Goal: Information Seeking & Learning: Find specific fact

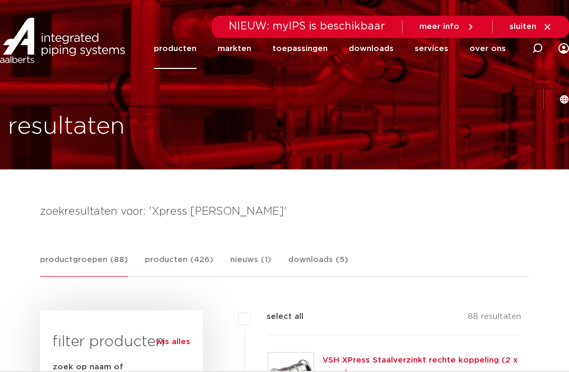
click at [167, 62] on link "producten" at bounding box center [175, 48] width 43 height 41
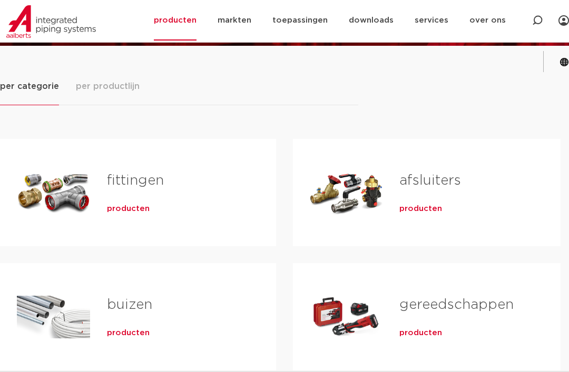
scroll to position [153, 0]
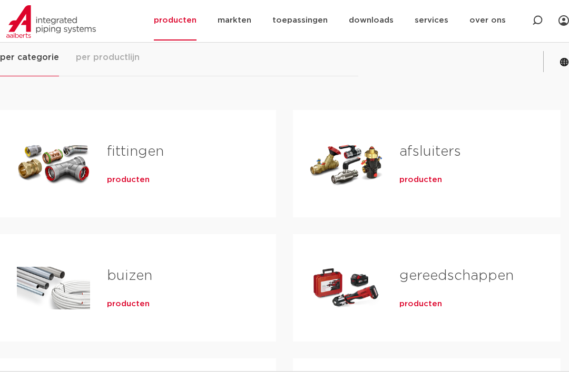
click at [28, 193] on div "Tabs. Open items met enter of spatie, sluit af met escape en navigeer met de pi…" at bounding box center [53, 164] width 73 height 74
click at [89, 183] on div "Tabs. Open items met enter of spatie, sluit af met escape en navigeer met de pi…" at bounding box center [53, 164] width 73 height 74
click at [109, 175] on span "producten" at bounding box center [128, 180] width 43 height 11
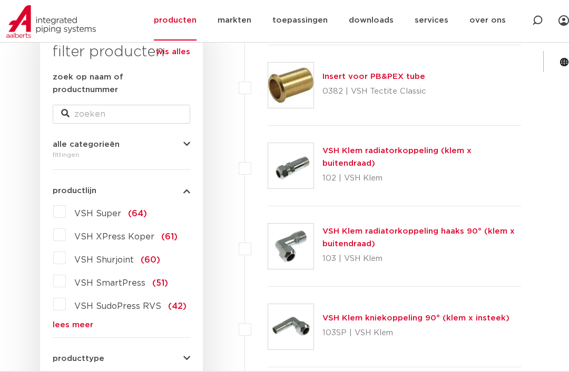
scroll to position [182, 0]
click at [66, 227] on label "VSH XPress Koper (61)" at bounding box center [122, 235] width 112 height 17
click at [0, 0] on input "VSH XPress Koper (61)" at bounding box center [0, 0] width 0 height 0
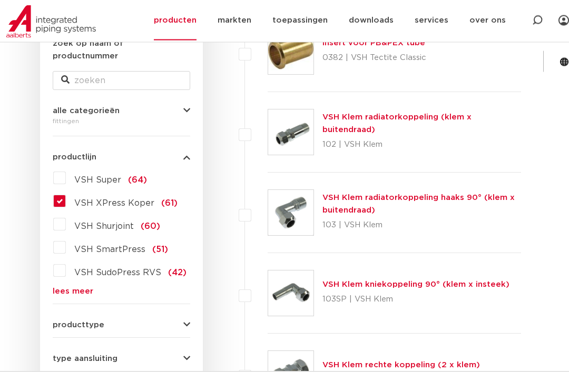
scroll to position [216, 0]
click at [190, 321] on icon "button" at bounding box center [186, 325] width 7 height 8
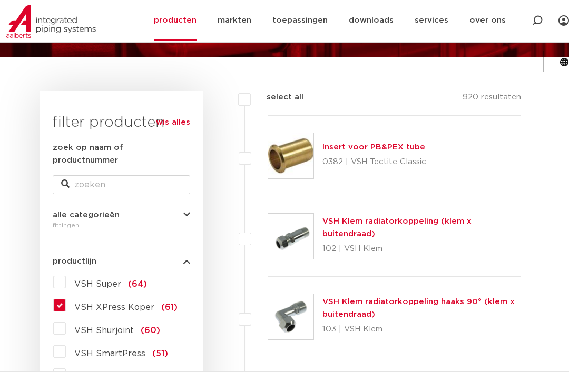
scroll to position [112, 0]
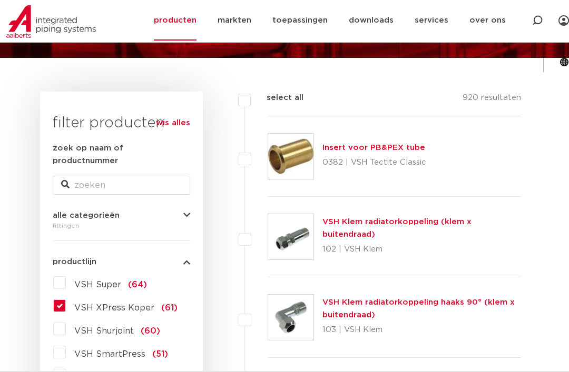
click at [117, 304] on span "VSH XPress Koper" at bounding box center [114, 308] width 80 height 8
click at [0, 0] on input "VSH XPress Koper (61)" at bounding box center [0, 0] width 0 height 0
click at [66, 298] on label "VSH XPress Koper (61)" at bounding box center [122, 306] width 112 height 17
click at [0, 0] on input "VSH XPress Koper (61)" at bounding box center [0, 0] width 0 height 0
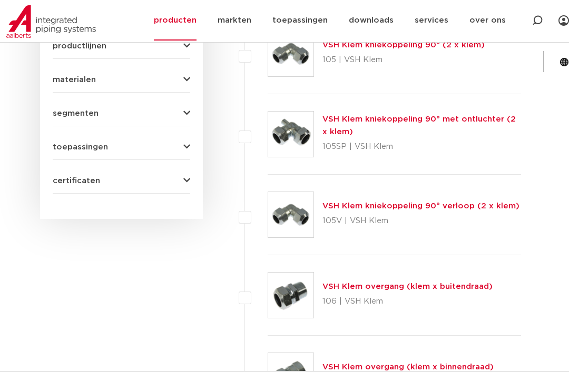
scroll to position [697, 0]
click at [73, 144] on span "toepassingen" at bounding box center [80, 148] width 55 height 8
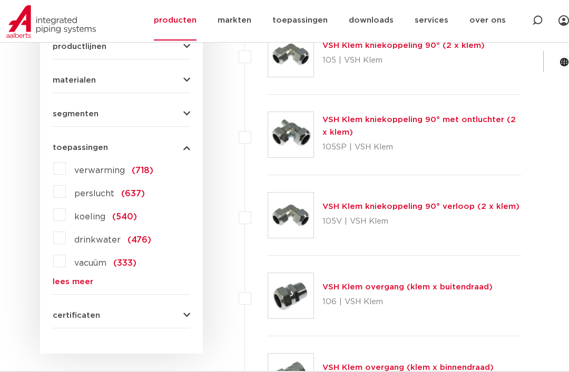
click at [65, 278] on link "lees meer" at bounding box center [121, 282] width 137 height 8
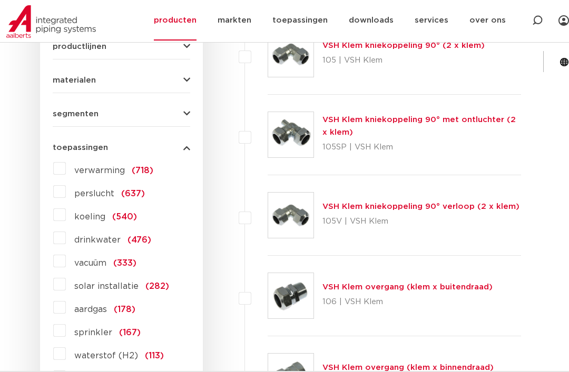
click at [66, 301] on label "aardgas (178)" at bounding box center [101, 307] width 70 height 17
click at [0, 0] on input "aardgas (178)" at bounding box center [0, 0] width 0 height 0
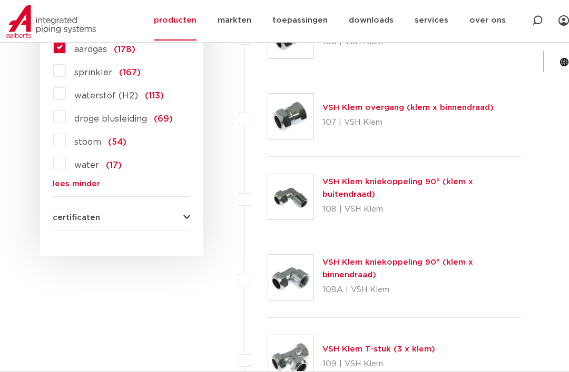
scroll to position [957, 0]
click at [67, 214] on span "certificaten" at bounding box center [76, 218] width 47 height 8
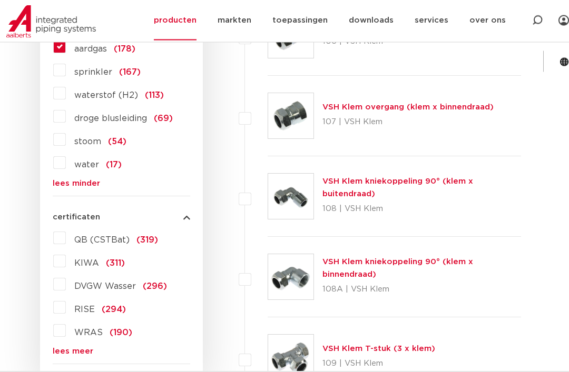
scroll to position [958, 0]
click at [61, 348] on link "lees meer" at bounding box center [121, 352] width 137 height 8
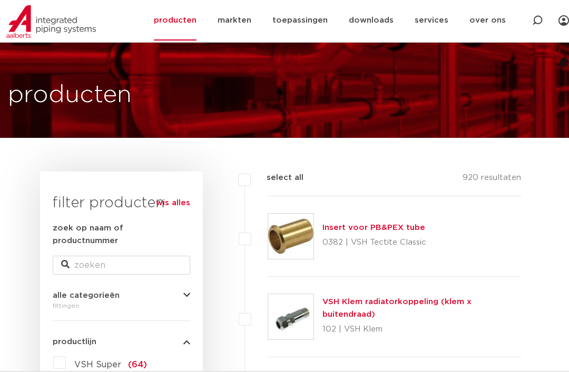
scroll to position [0, 0]
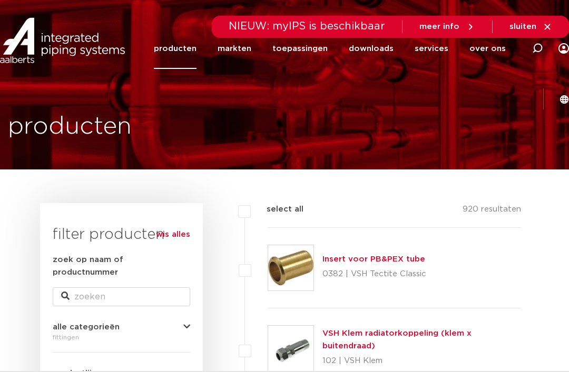
click at [516, 51] on div at bounding box center [537, 48] width 42 height 80
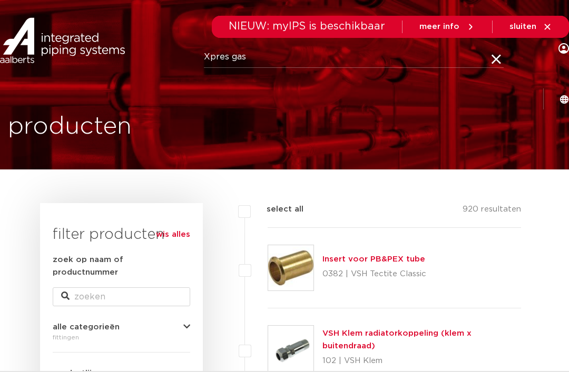
type input "Xpres gas"
click button "Zoeken" at bounding box center [0, 0] width 0 height 0
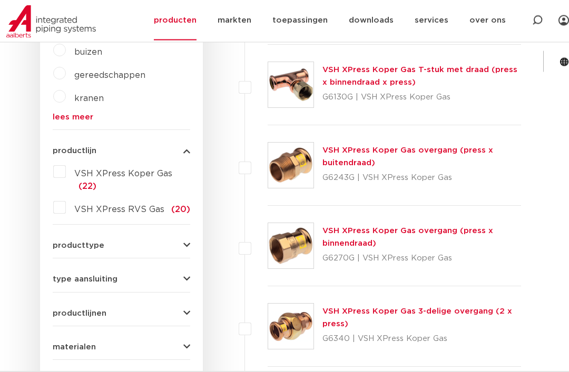
scroll to position [452, 0]
click at [439, 162] on div "VSH XPress Koper Gas overgang (press x buitendraad) G6243G | VSH XPress Koper G…" at bounding box center [421, 165] width 199 height 42
click at [331, 160] on link "VSH XPress Koper Gas overgang (press x buitendraad)" at bounding box center [407, 156] width 171 height 21
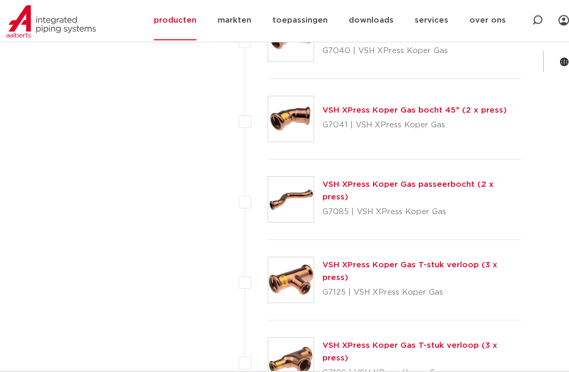
scroll to position [1144, 0]
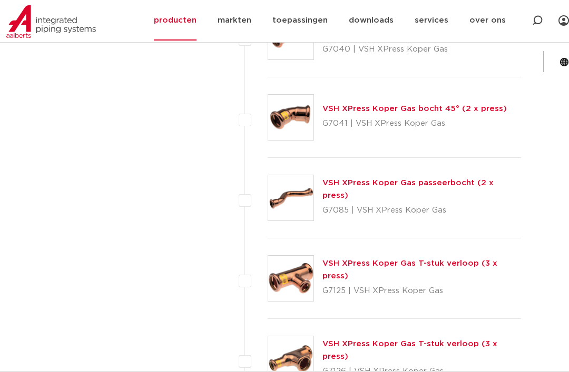
click at [354, 283] on p "G7125 | VSH XPress Koper Gas" at bounding box center [421, 291] width 199 height 17
click at [373, 283] on p "G7125 | VSH XPress Koper Gas" at bounding box center [421, 291] width 199 height 17
click at [292, 283] on img at bounding box center [290, 278] width 45 height 45
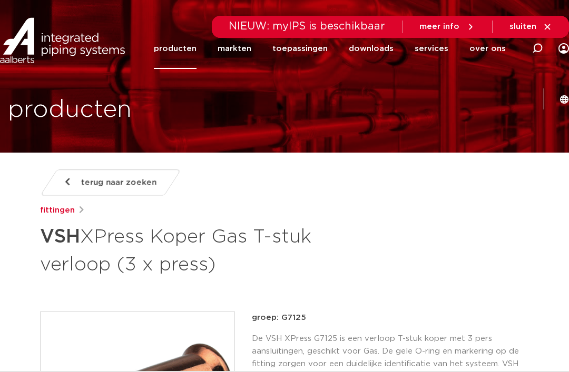
scroll to position [17, 0]
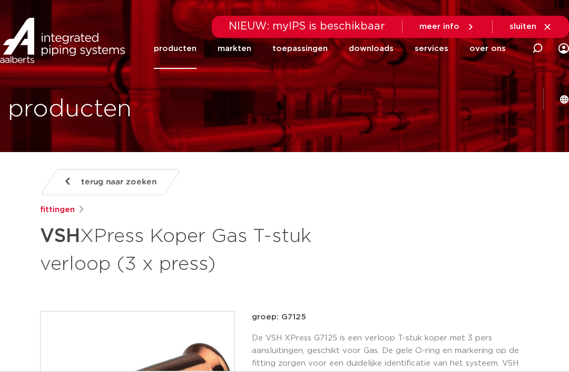
click at [532, 54] on icon at bounding box center [537, 48] width 11 height 11
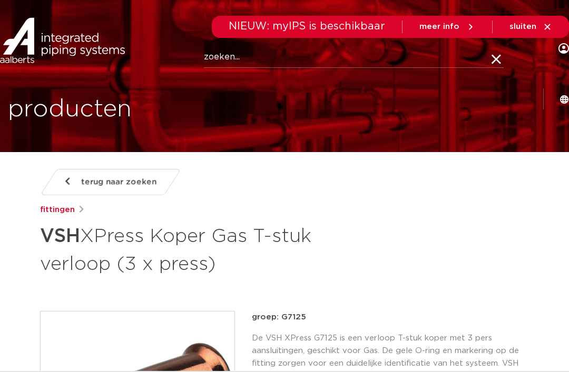
scroll to position [0, 0]
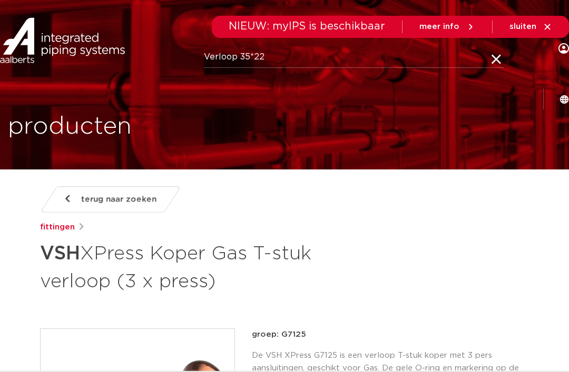
type input "Verloop 35*22"
click button "Zoeken" at bounding box center [0, 0] width 0 height 0
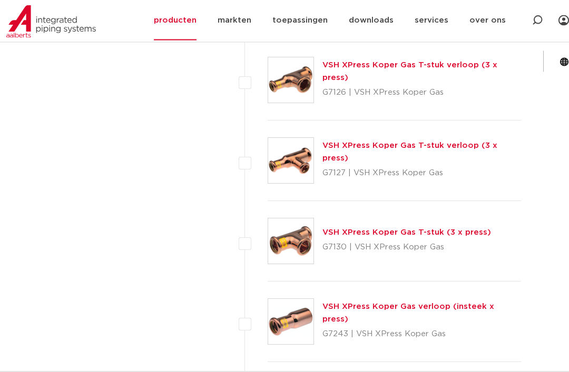
scroll to position [1423, 0]
click at [388, 326] on p "G7243 | VSH XPress Koper Gas" at bounding box center [421, 334] width 199 height 17
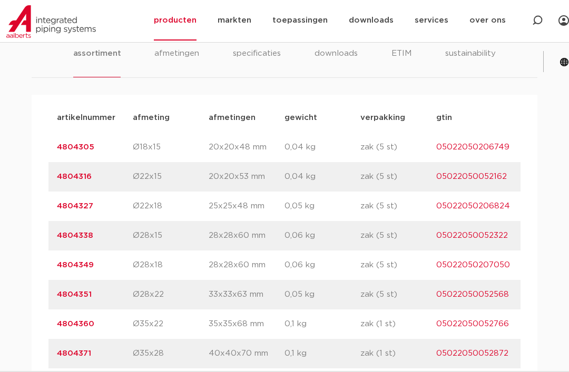
scroll to position [712, 0]
